Goal: Task Accomplishment & Management: Use online tool/utility

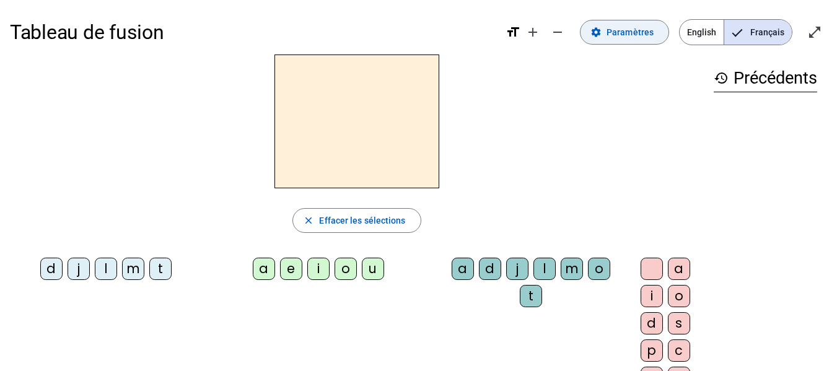
click at [651, 33] on span "Paramètres" at bounding box center [629, 32] width 47 height 15
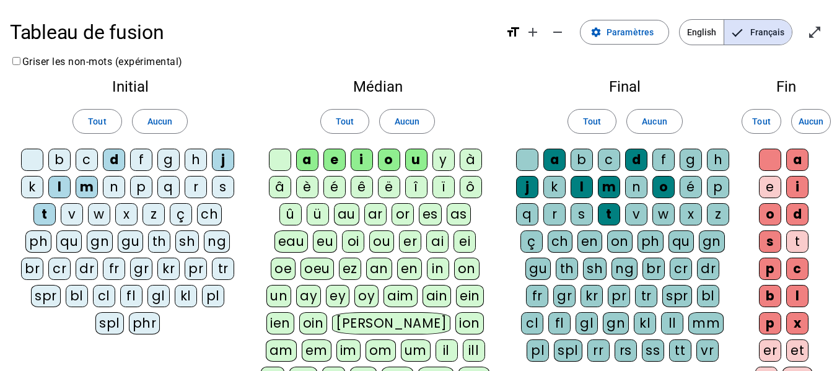
click at [89, 165] on div "c" at bounding box center [87, 160] width 22 height 22
click at [611, 158] on div "c" at bounding box center [609, 160] width 22 height 22
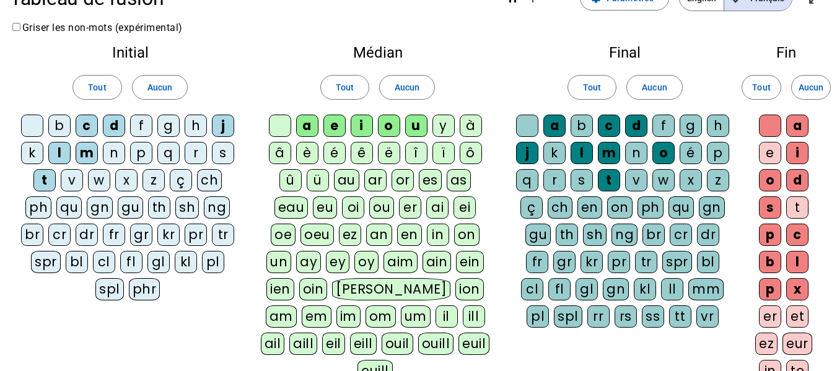
scroll to position [38, 0]
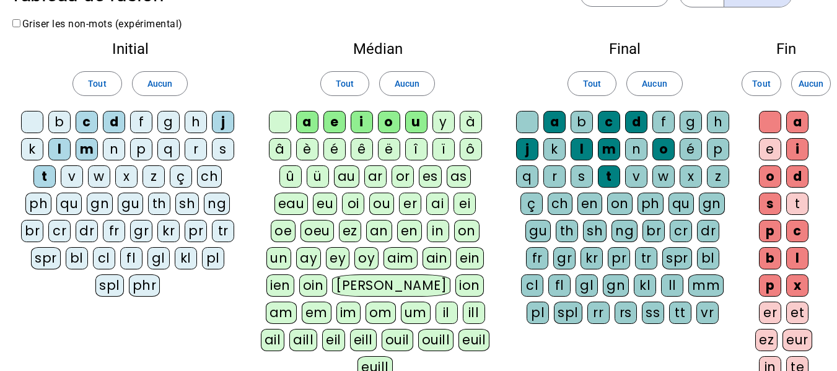
click at [446, 122] on div "y" at bounding box center [443, 122] width 22 height 22
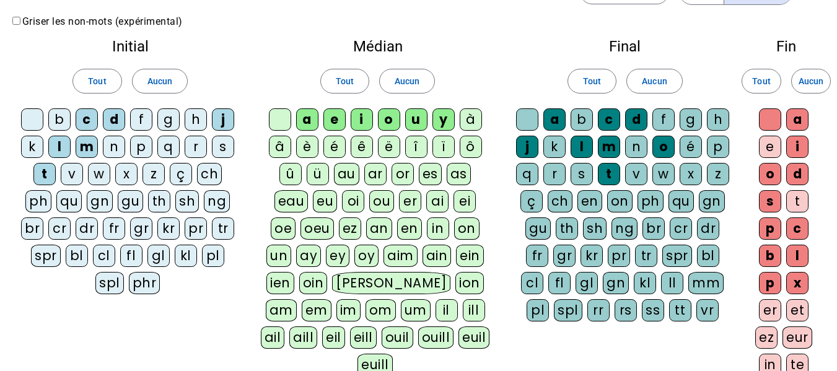
scroll to position [40, 0]
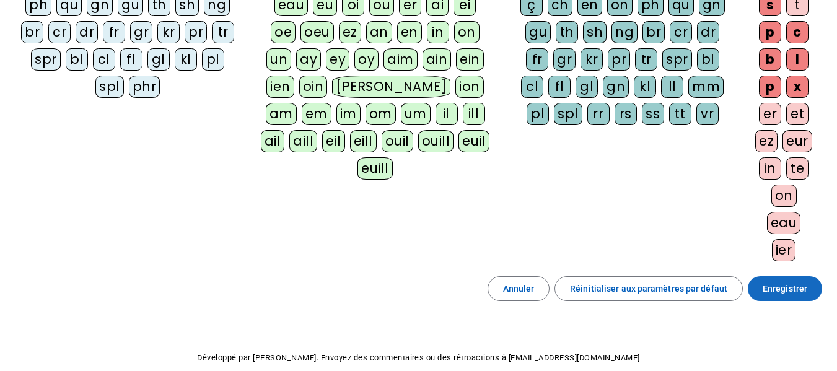
click at [771, 291] on span "Enregistrer" at bounding box center [785, 288] width 45 height 15
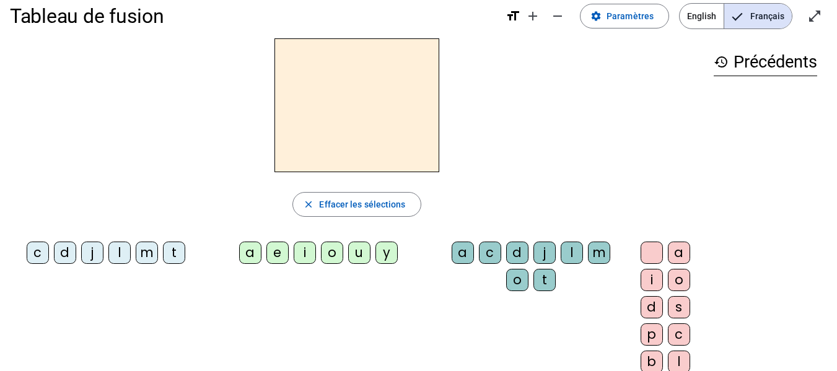
scroll to position [16, 0]
click at [175, 247] on div "t" at bounding box center [174, 253] width 22 height 22
click at [266, 255] on div "e" at bounding box center [277, 253] width 22 height 22
click at [256, 255] on div "a" at bounding box center [250, 253] width 22 height 22
click at [488, 253] on div "c" at bounding box center [490, 253] width 22 height 22
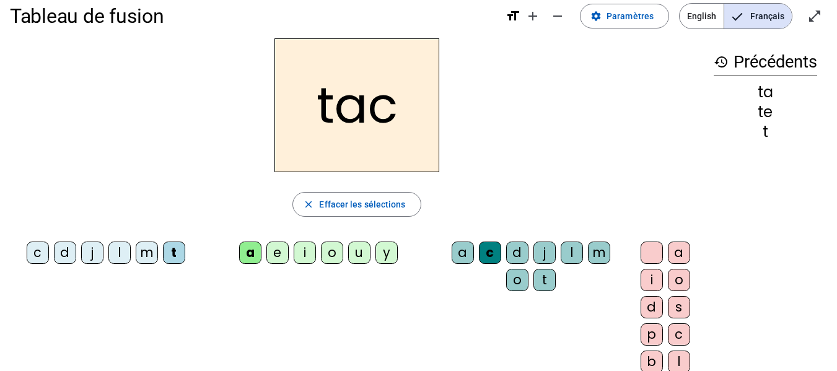
click at [488, 248] on div "c" at bounding box center [490, 253] width 22 height 22
click at [488, 253] on div "c" at bounding box center [490, 253] width 22 height 22
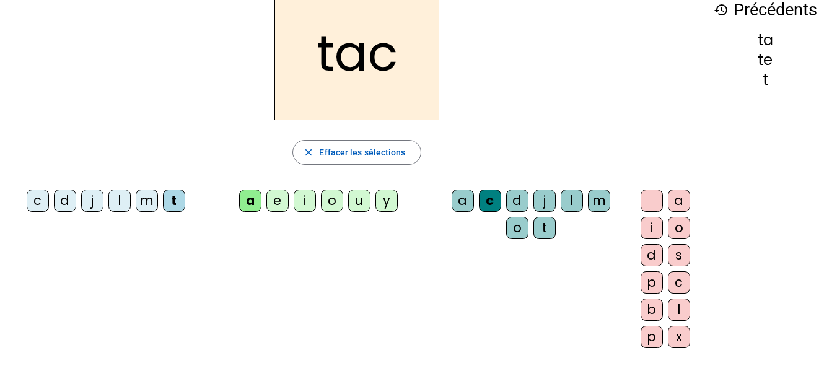
scroll to position [0, 0]
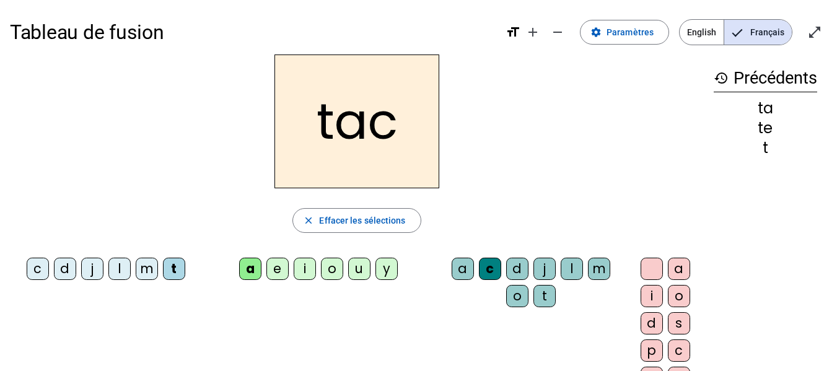
click at [486, 276] on div "c" at bounding box center [490, 269] width 22 height 22
click at [335, 227] on span "Effacer les sélections" at bounding box center [362, 220] width 86 height 15
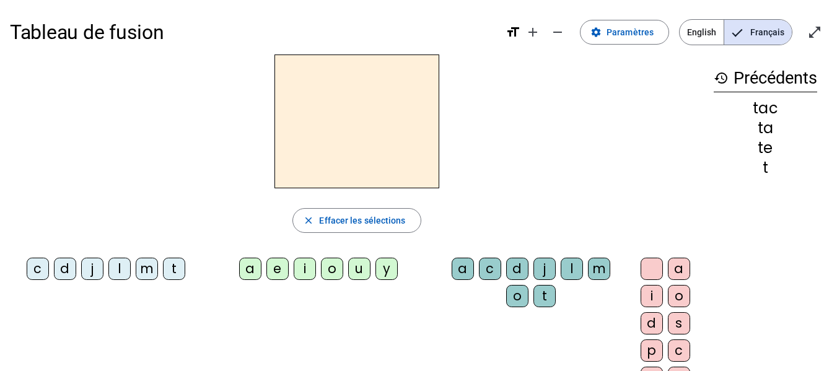
click at [186, 271] on letter-bubble "t" at bounding box center [176, 271] width 27 height 27
click at [253, 266] on div "a" at bounding box center [250, 269] width 22 height 22
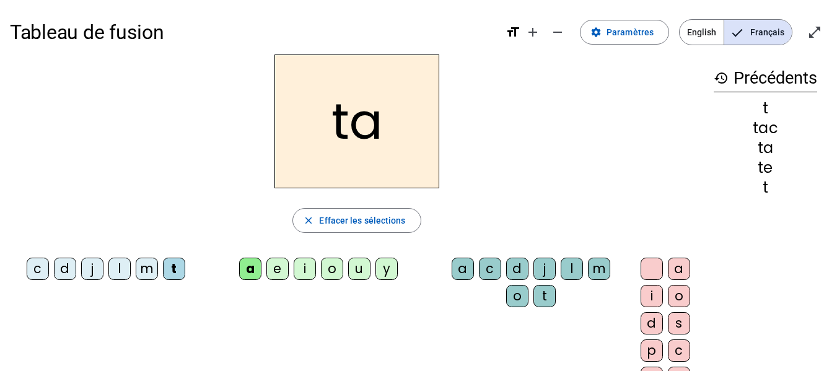
click at [274, 266] on div "e" at bounding box center [277, 269] width 22 height 22
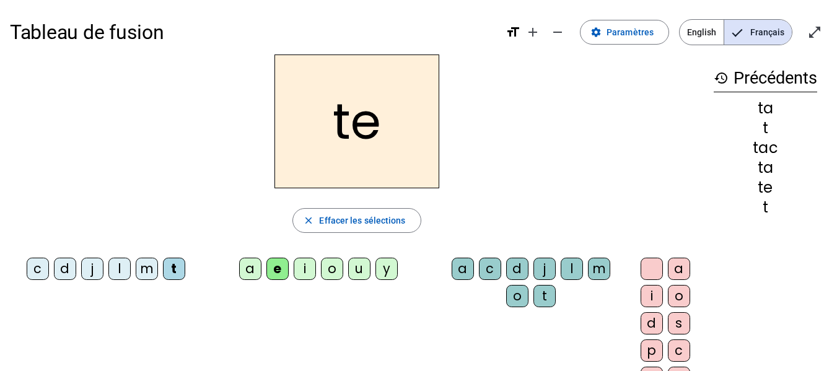
click at [87, 274] on div "j" at bounding box center [92, 269] width 22 height 22
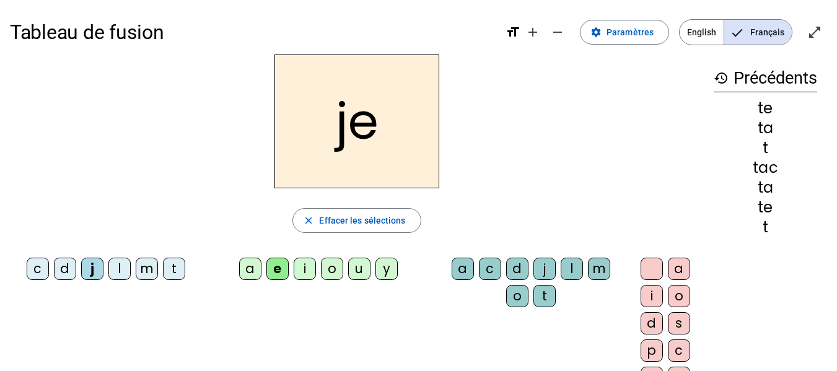
click at [68, 268] on div "d" at bounding box center [65, 269] width 22 height 22
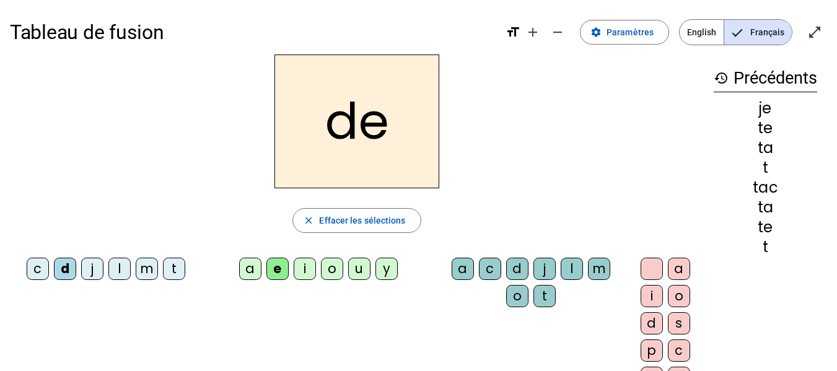
click at [151, 266] on div "m" at bounding box center [147, 269] width 22 height 22
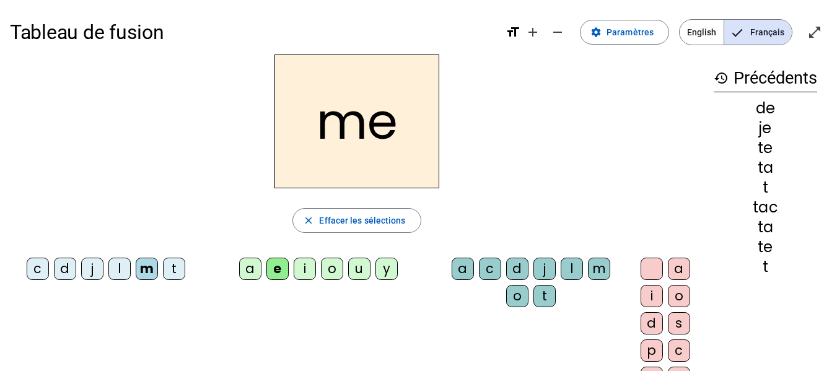
click at [245, 265] on div "a" at bounding box center [250, 269] width 22 height 22
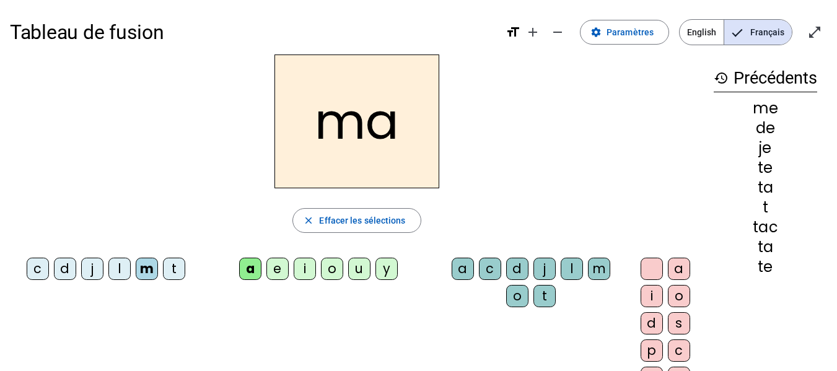
click at [118, 262] on div "l" at bounding box center [119, 269] width 22 height 22
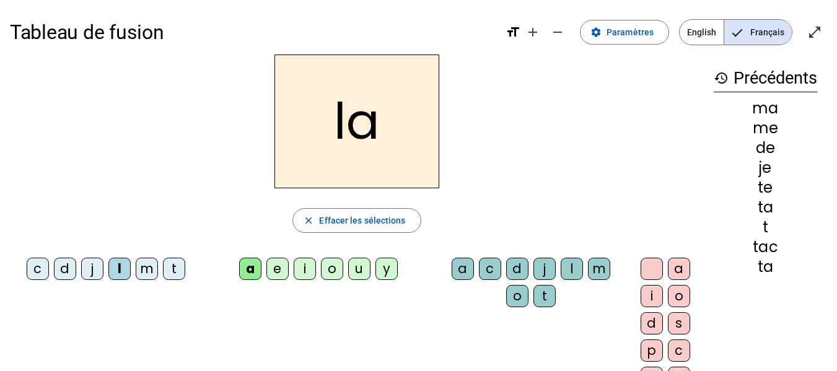
click at [491, 273] on div "c" at bounding box center [490, 269] width 22 height 22
